Goal: Transaction & Acquisition: Purchase product/service

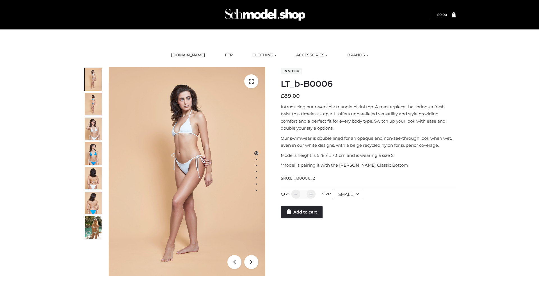
click at [302, 218] on link "Add to cart" at bounding box center [302, 212] width 42 height 12
